Goal: Transaction & Acquisition: Purchase product/service

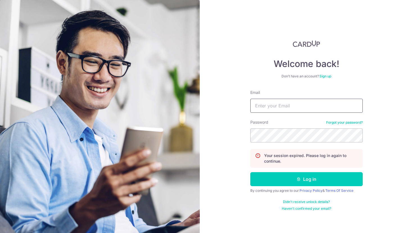
click at [290, 108] on input "Email" at bounding box center [306, 106] width 112 height 14
type input "alvin.ywteo@gmail.com"
click at [250, 172] on button "Log in" at bounding box center [306, 179] width 112 height 14
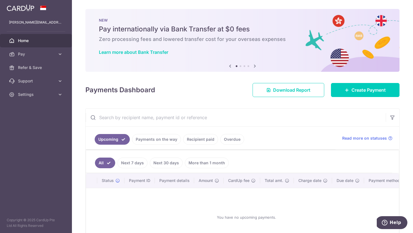
click at [197, 162] on link "More than 1 month" at bounding box center [207, 163] width 44 height 11
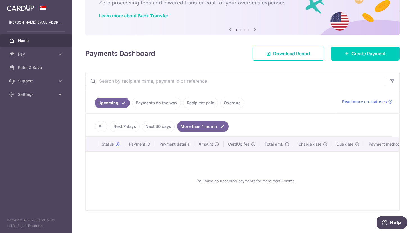
scroll to position [41, 0]
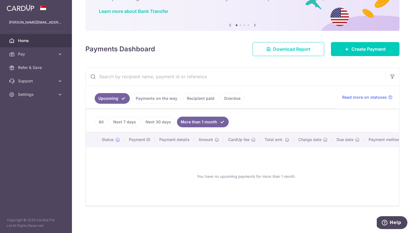
click at [188, 100] on link "Recipient paid" at bounding box center [200, 98] width 35 height 11
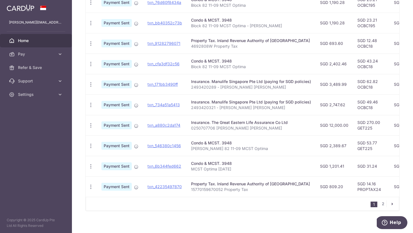
scroll to position [177, 0]
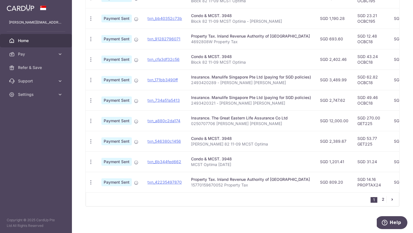
click at [383, 200] on link "2" at bounding box center [383, 199] width 7 height 7
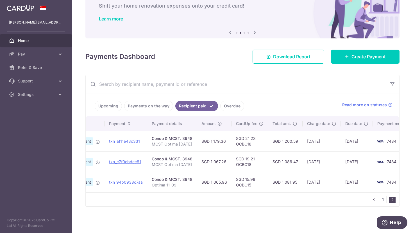
scroll to position [0, 43]
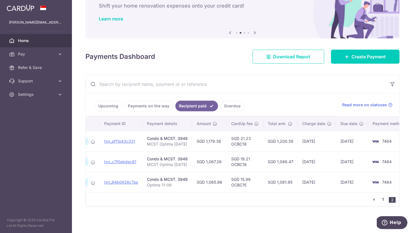
click at [382, 202] on link "1" at bounding box center [383, 199] width 7 height 7
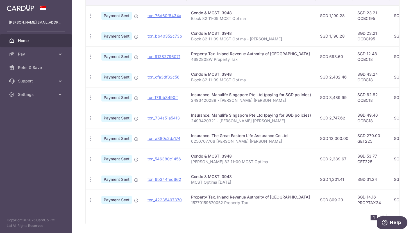
scroll to position [162, 0]
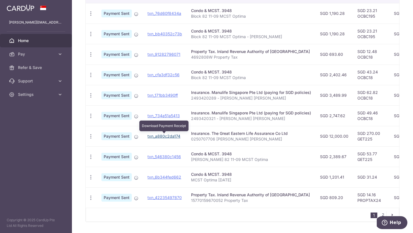
click at [167, 136] on link "txn_a880c2da174" at bounding box center [163, 136] width 33 height 5
click at [176, 136] on link "txn_a880c2da174" at bounding box center [163, 136] width 33 height 5
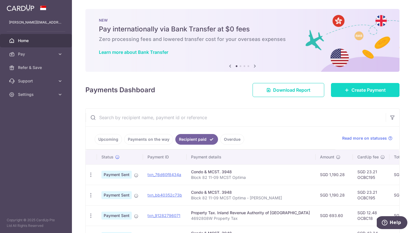
click at [343, 88] on link "Create Payment" at bounding box center [365, 90] width 69 height 14
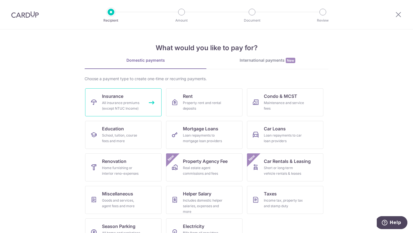
click at [127, 97] on link "Insurance All insurance premiums (except NTUC Income)" at bounding box center [123, 102] width 76 height 28
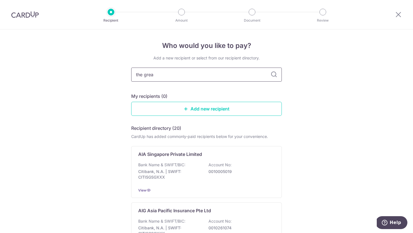
type input "the great"
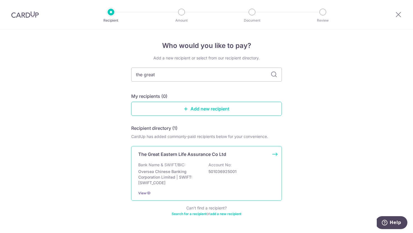
click at [162, 154] on p "The Great Eastern Life Assurance Co Ltd" at bounding box center [182, 154] width 88 height 7
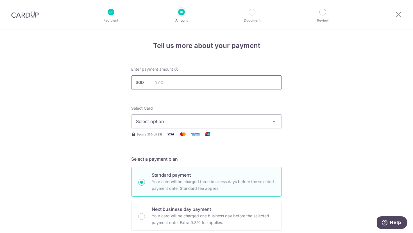
click at [186, 84] on input "text" at bounding box center [206, 83] width 151 height 14
type input "1,000.00"
click at [159, 122] on span "Select option" at bounding box center [201, 121] width 131 height 7
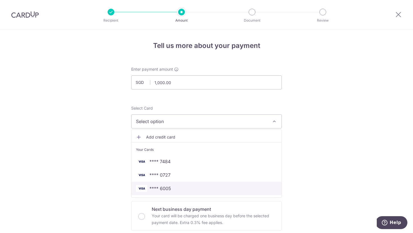
click at [142, 190] on img at bounding box center [141, 188] width 11 height 7
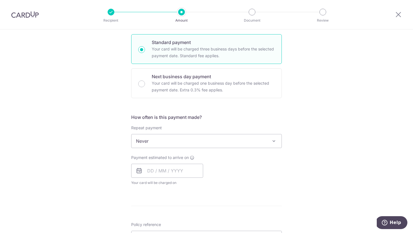
scroll to position [136, 0]
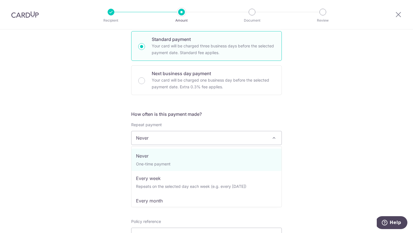
click at [143, 141] on span "Never" at bounding box center [206, 137] width 150 height 13
click at [113, 144] on div "Tell us more about your payment Enter payment amount SGD 1,000.00 1000.00 Selec…" at bounding box center [206, 148] width 413 height 508
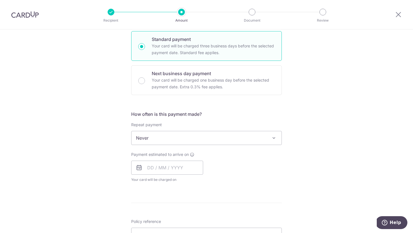
scroll to position [149, 0]
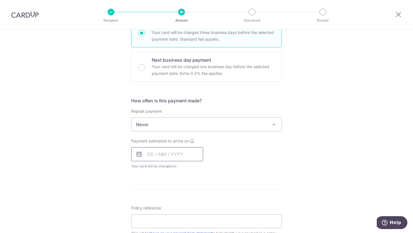
click at [148, 155] on input "text" at bounding box center [167, 154] width 72 height 14
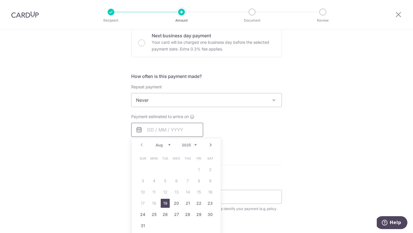
scroll to position [182, 0]
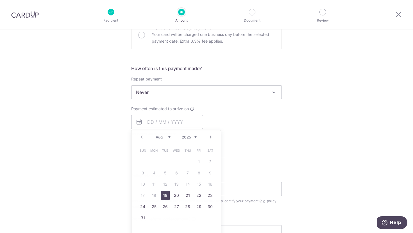
click at [256, 157] on form "Enter payment amount SGD 1,000.00 1000.00 Select Card **** 6005 Add credit card…" at bounding box center [206, 107] width 151 height 445
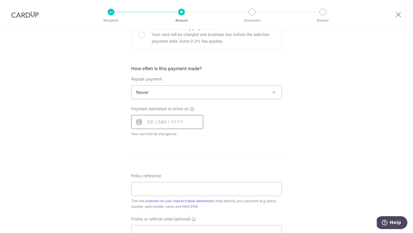
click at [181, 122] on input "text" at bounding box center [167, 122] width 72 height 14
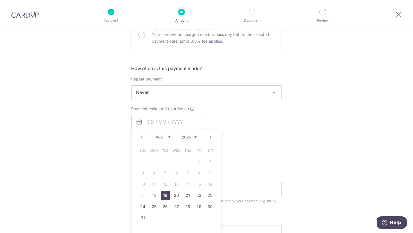
click at [166, 197] on link "19" at bounding box center [165, 195] width 9 height 9
type input "19/08/2025"
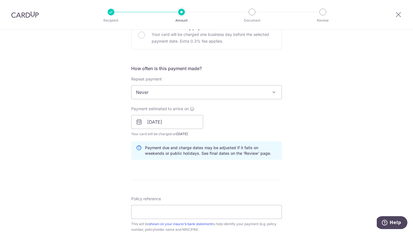
click at [252, 121] on div "Payment estimated to arrive on 19/08/2025 Prev Next Aug Sep Oct Nov Dec 2025 20…" at bounding box center [206, 121] width 157 height 31
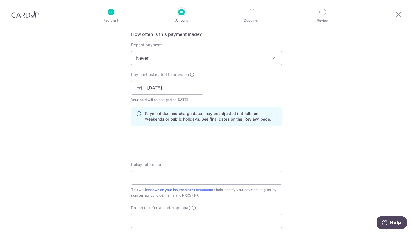
scroll to position [224, 0]
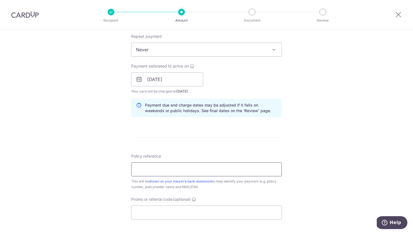
click at [188, 171] on input "Policy reference" at bounding box center [206, 170] width 151 height 14
type input "0250707706 Alvin Teo Yeow Wei"
click at [341, 115] on div "Tell us more about your payment Enter payment amount SGD 1,000.00 1000.00 Selec…" at bounding box center [206, 70] width 413 height 531
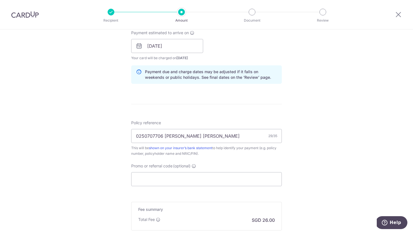
scroll to position [269, 0]
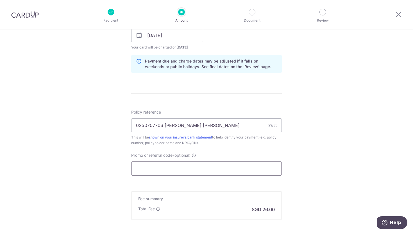
click at [216, 166] on input "Promo or referral code (optional)" at bounding box center [206, 169] width 151 height 14
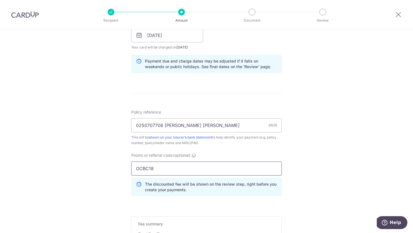
type input "OCBC18"
click at [312, 157] on div "Tell us more about your payment Enter payment amount SGD 1,000.00 1000.00 Selec…" at bounding box center [206, 39] width 413 height 557
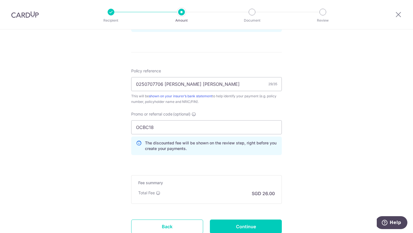
scroll to position [313, 0]
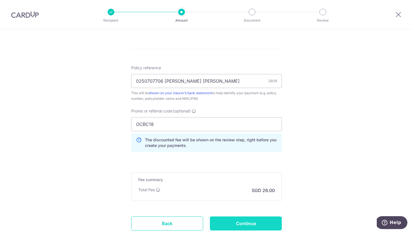
click at [247, 224] on input "Continue" at bounding box center [246, 224] width 72 height 14
type input "Create Schedule"
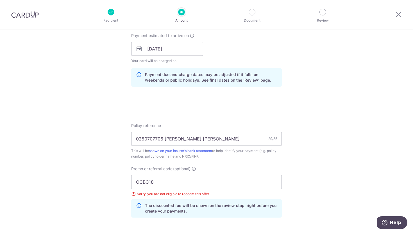
scroll to position [263, 0]
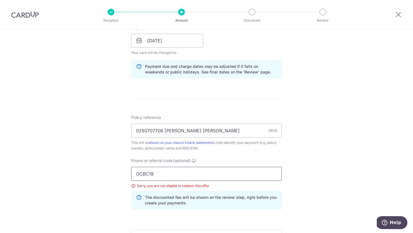
click at [160, 174] on input "OCBC18" at bounding box center [206, 174] width 151 height 14
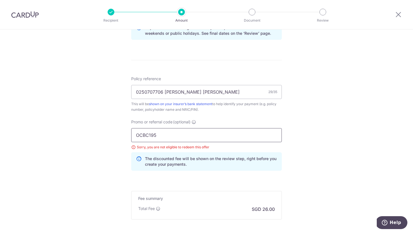
scroll to position [360, 0]
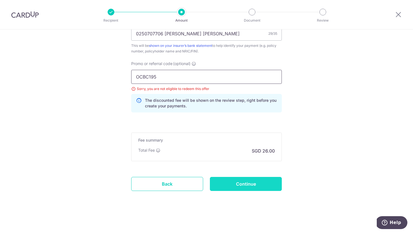
type input "OCBC195"
click at [249, 183] on input "Continue" at bounding box center [246, 184] width 72 height 14
type input "Update Schedule"
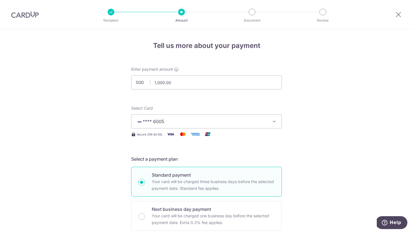
click at [109, 11] on div at bounding box center [111, 12] width 7 height 7
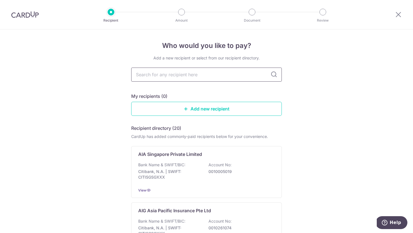
click at [221, 76] on input "text" at bounding box center [206, 75] width 151 height 14
type input "the great [DATE]"
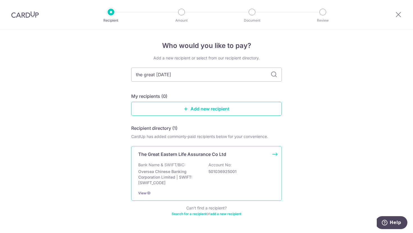
click at [161, 161] on div "The Great Eastern Life Assurance Co Ltd Bank Name & SWIFT/BIC: Oversea Chinese …" at bounding box center [206, 173] width 151 height 55
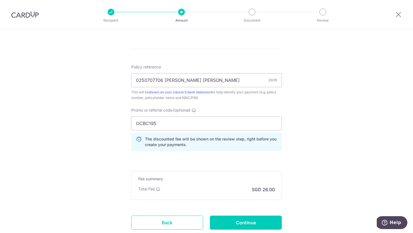
scroll to position [344, 0]
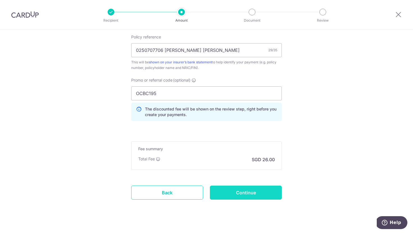
click at [227, 195] on input "Continue" at bounding box center [246, 193] width 72 height 14
type input "Update Schedule"
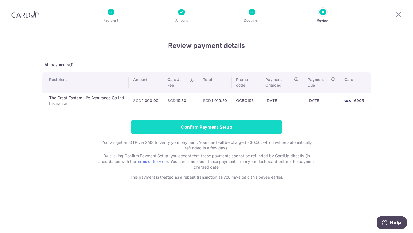
click at [184, 126] on input "Confirm Payment Setup" at bounding box center [206, 127] width 151 height 14
